Goal: Information Seeking & Learning: Learn about a topic

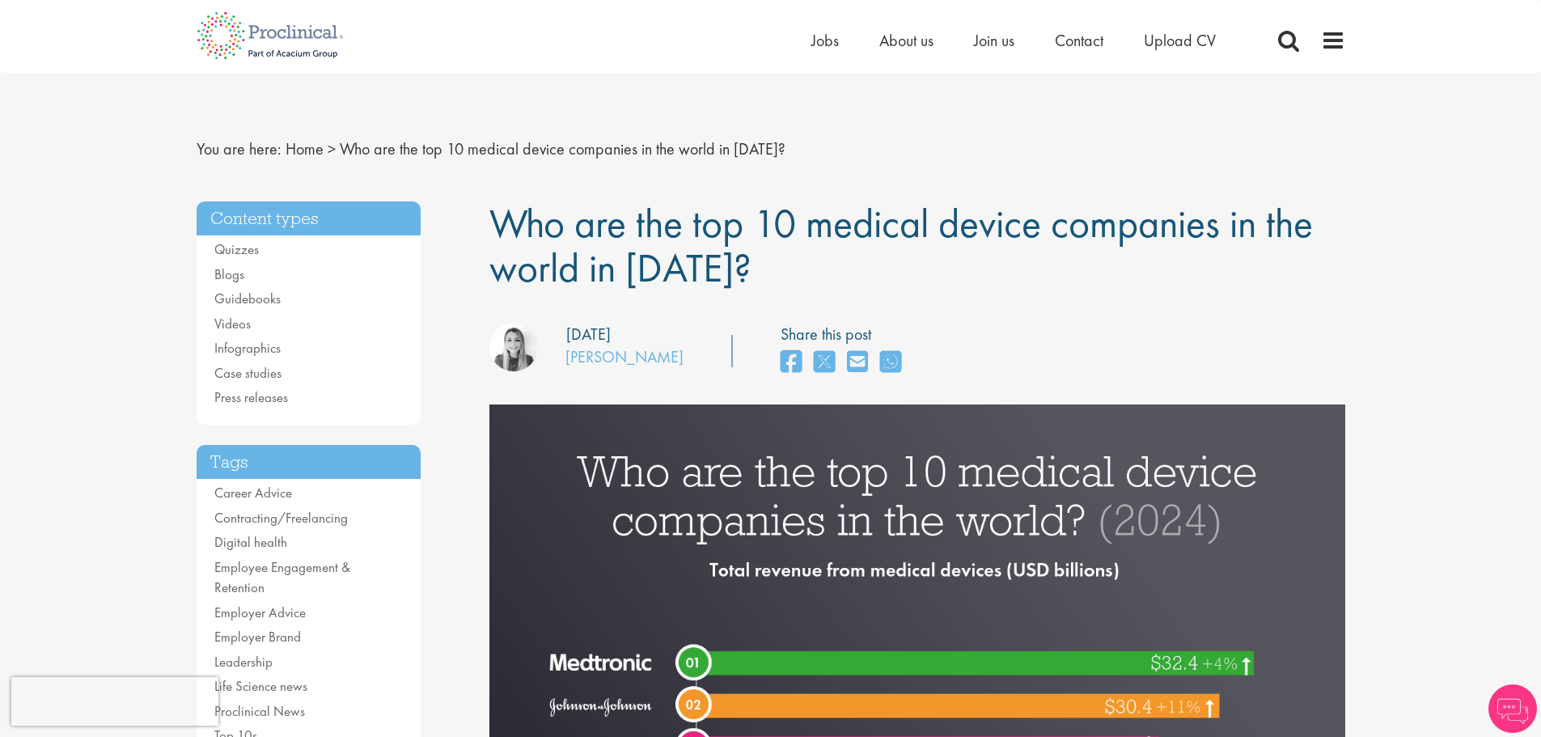
click at [696, 243] on span "Who are the top 10 medical device companies in the world in [DATE]?" at bounding box center [900, 245] width 823 height 96
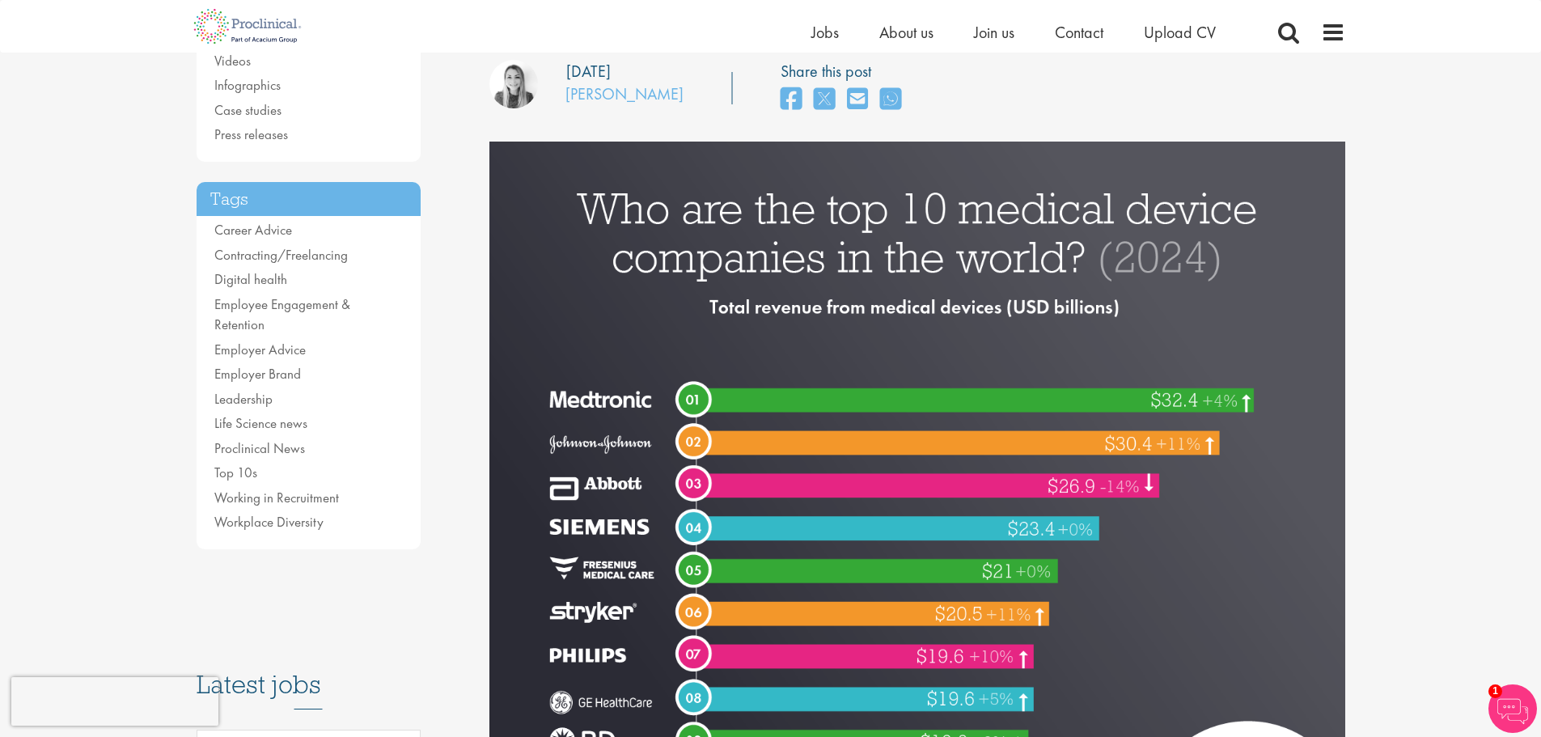
scroll to position [81, 0]
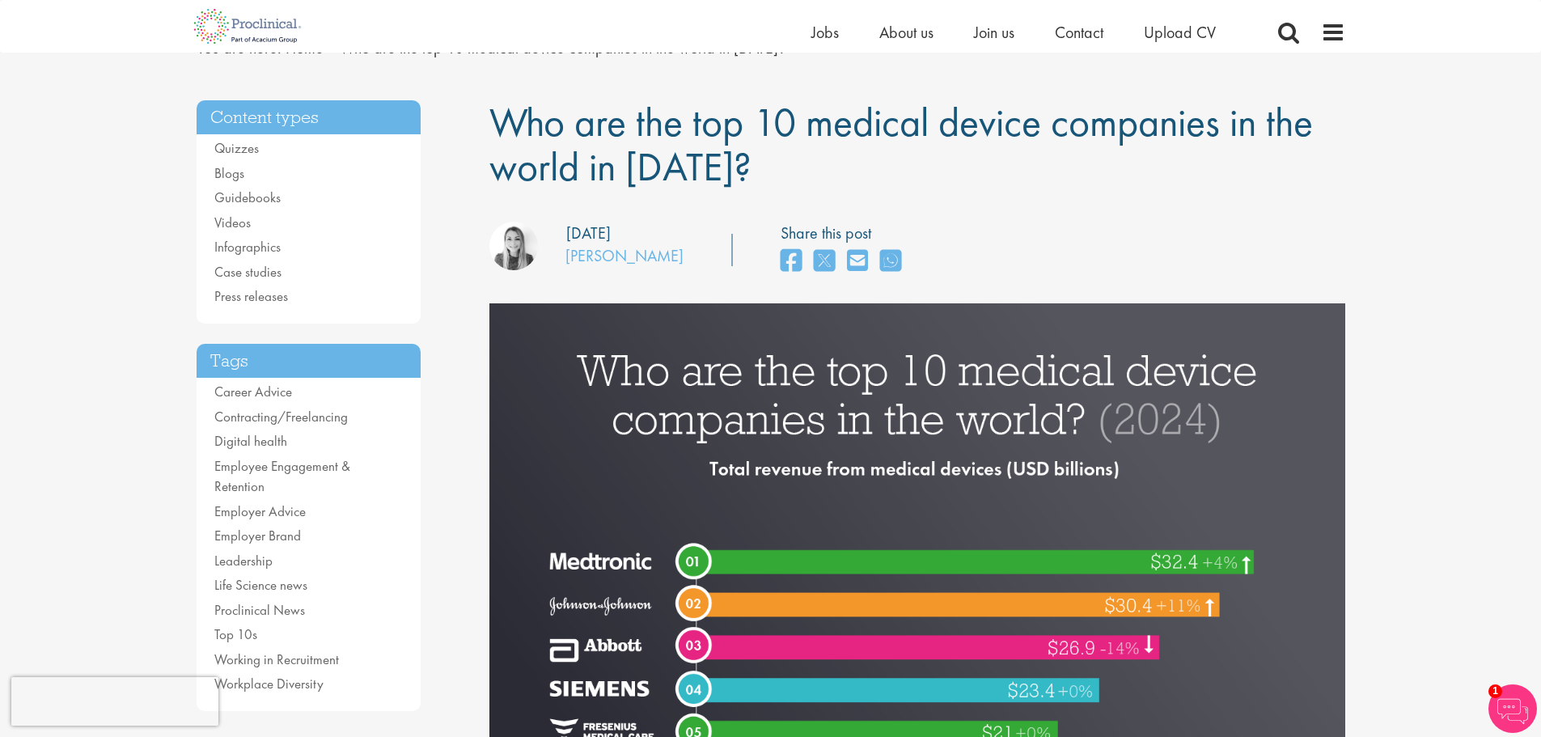
click at [599, 304] on img at bounding box center [917, 659] width 856 height 713
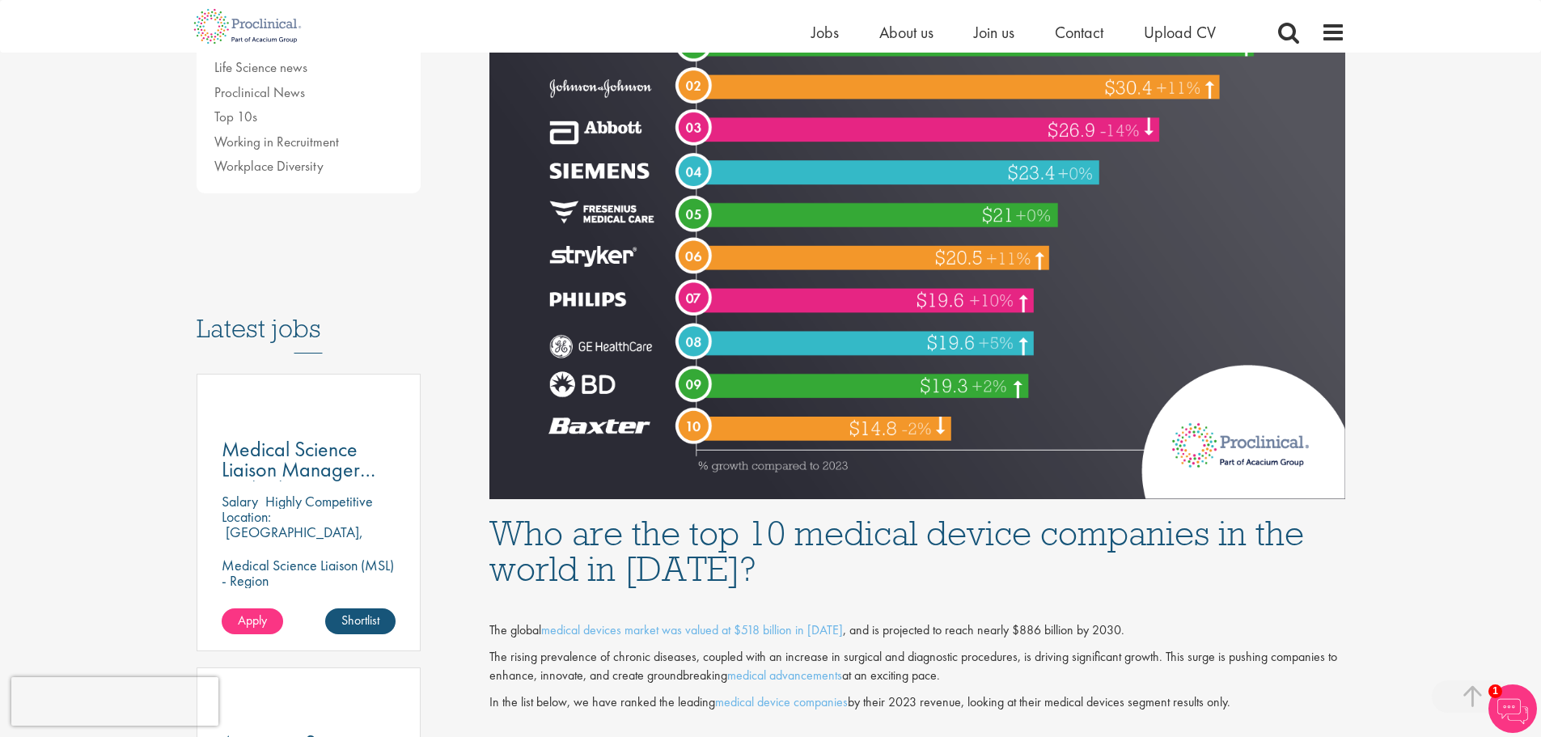
scroll to position [647, 0]
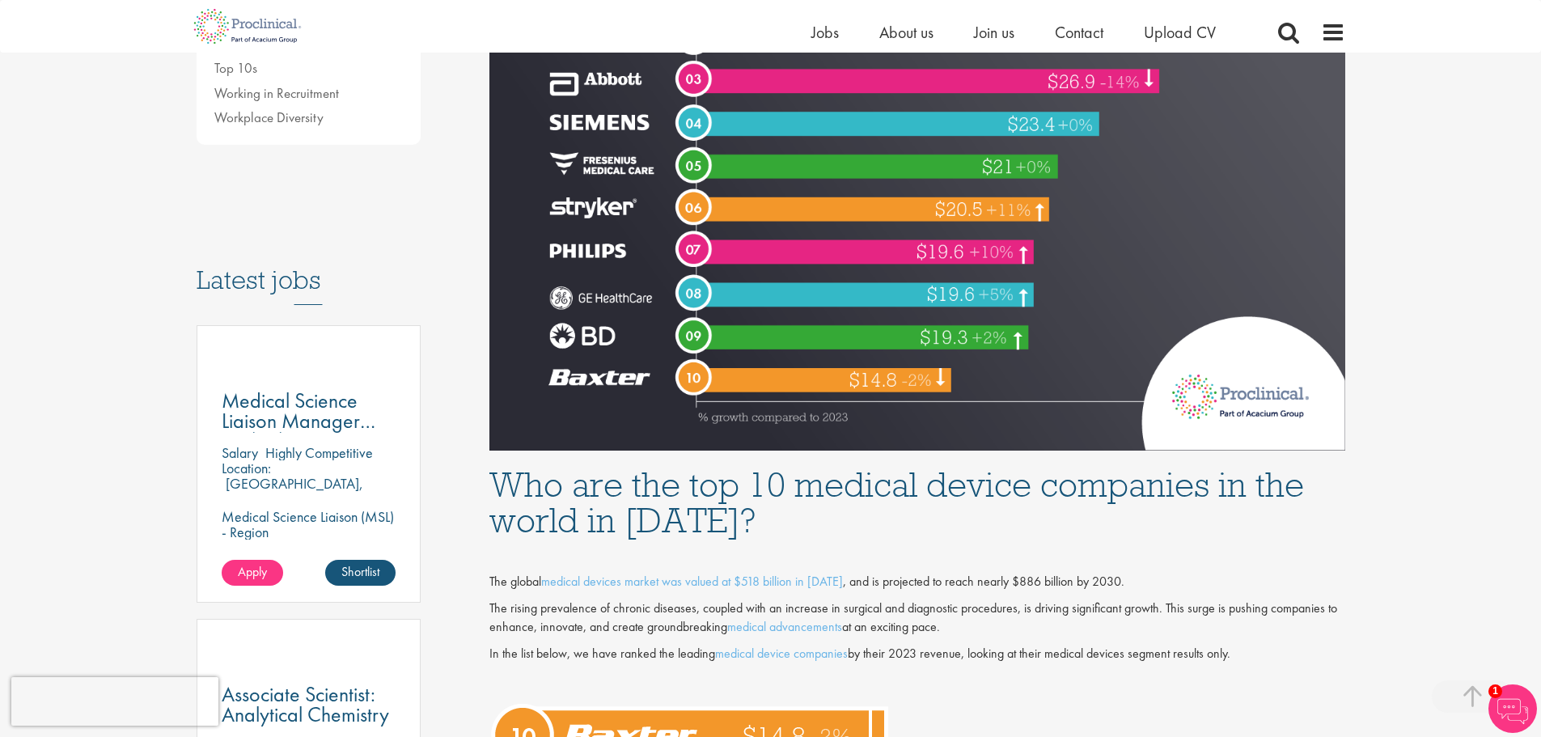
click at [1112, 316] on img at bounding box center [917, 93] width 856 height 713
click at [1186, 397] on img at bounding box center [917, 93] width 856 height 713
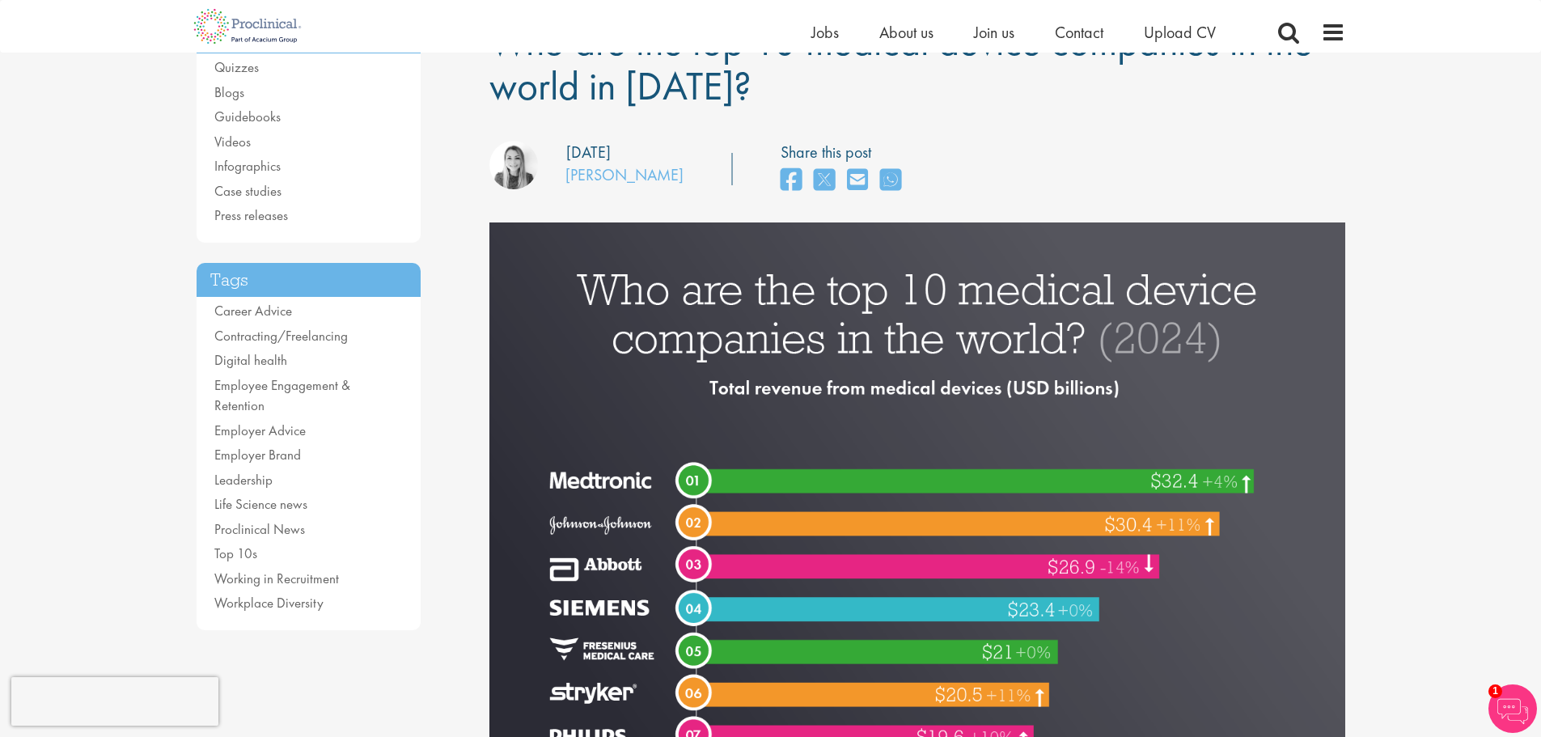
scroll to position [0, 0]
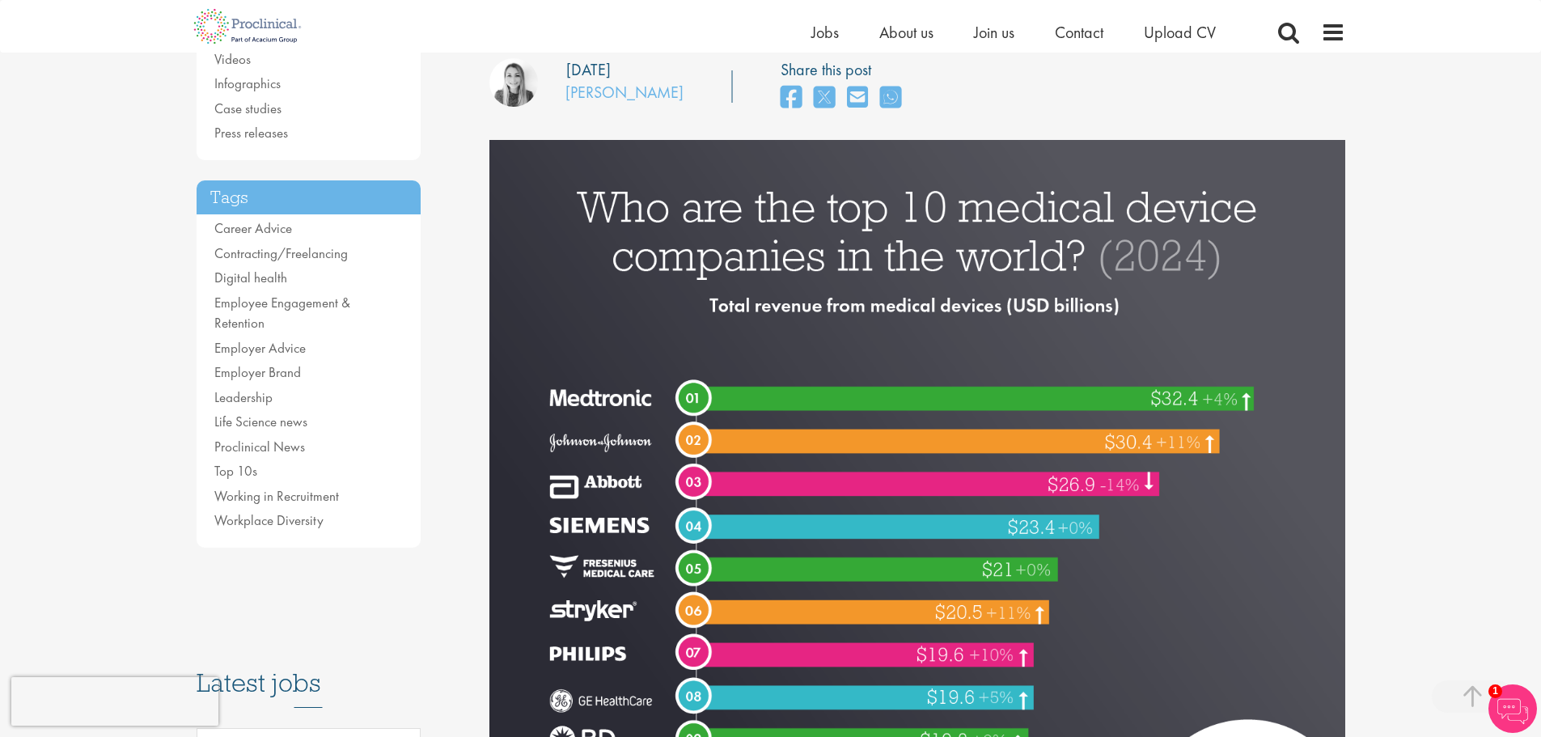
scroll to position [324, 0]
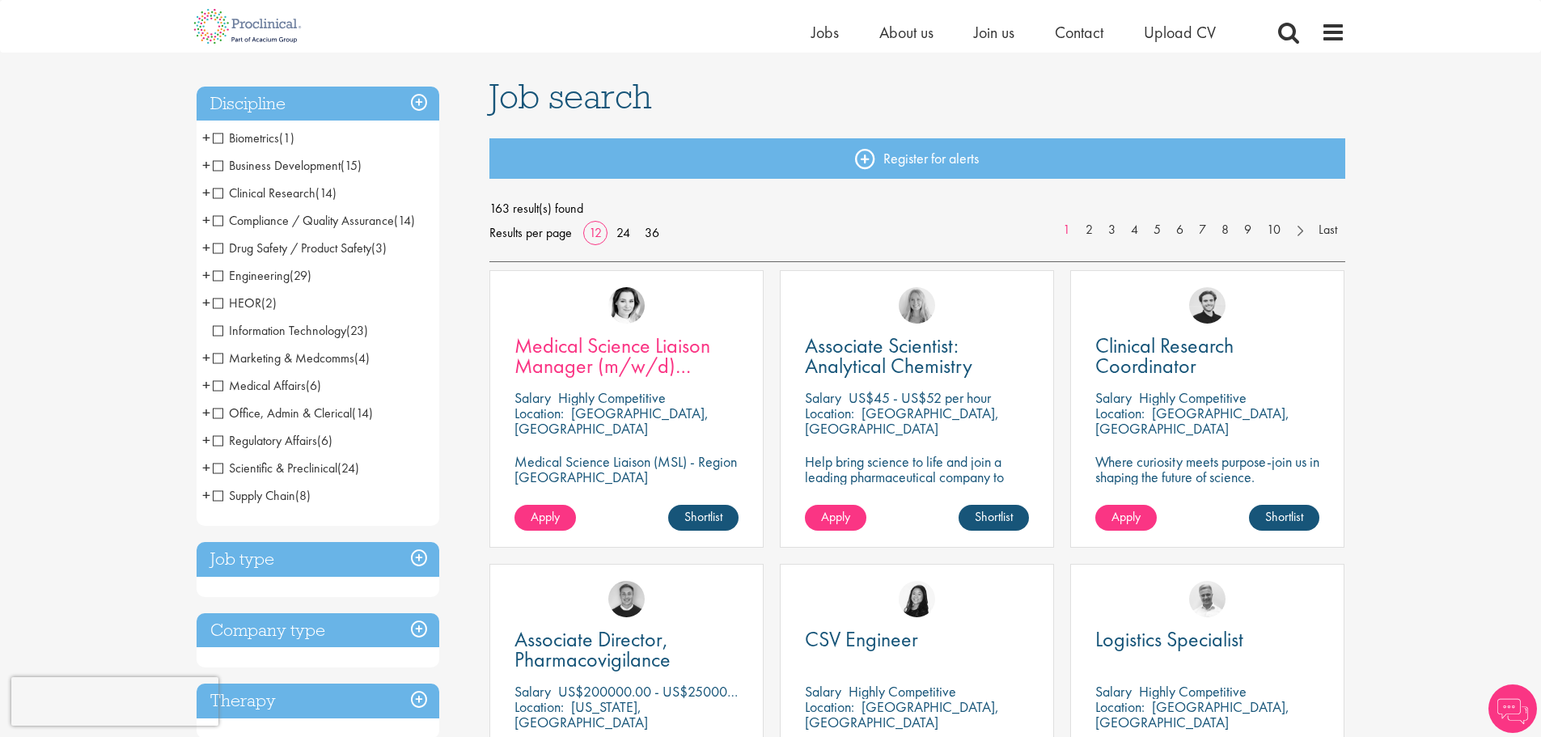
scroll to position [243, 0]
